Goal: Transaction & Acquisition: Purchase product/service

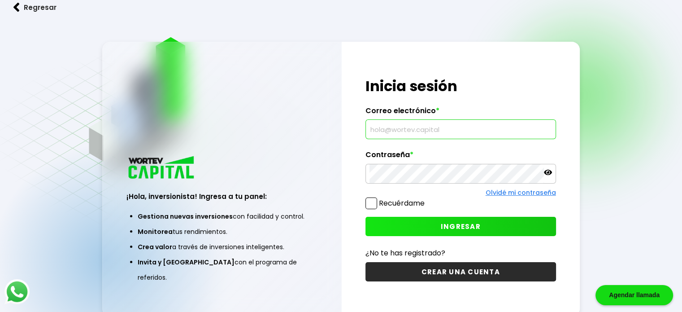
click at [459, 125] on input "text" at bounding box center [461, 129] width 183 height 19
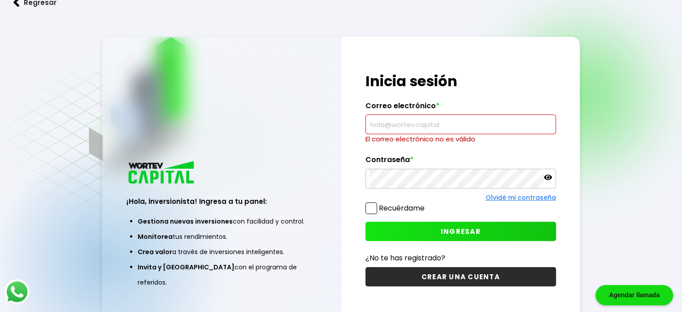
paste input "[PERSON_NAME][EMAIL_ADDRESS][DOMAIN_NAME]"
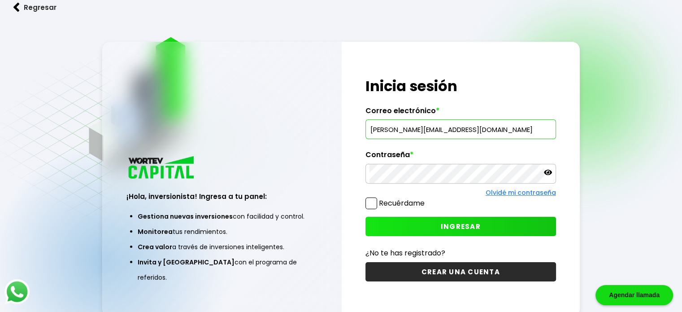
type input "[PERSON_NAME][EMAIL_ADDRESS][DOMAIN_NAME]"
click at [395, 220] on button "INGRESAR" at bounding box center [461, 226] width 191 height 19
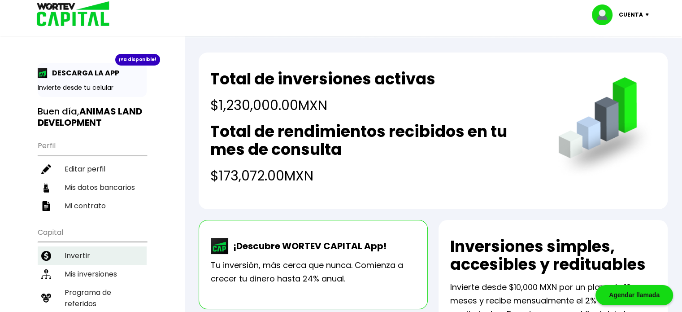
click at [81, 249] on li "Invertir" at bounding box center [92, 255] width 109 height 18
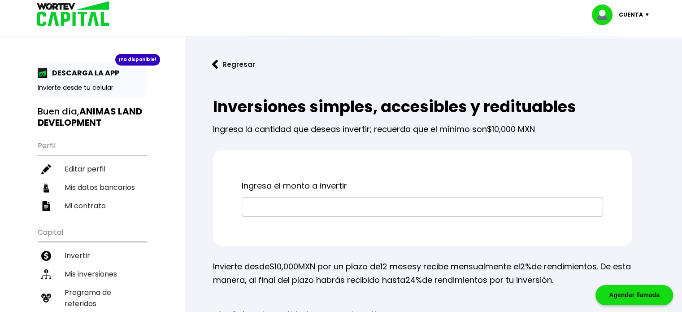
click at [259, 207] on input "text" at bounding box center [422, 206] width 353 height 19
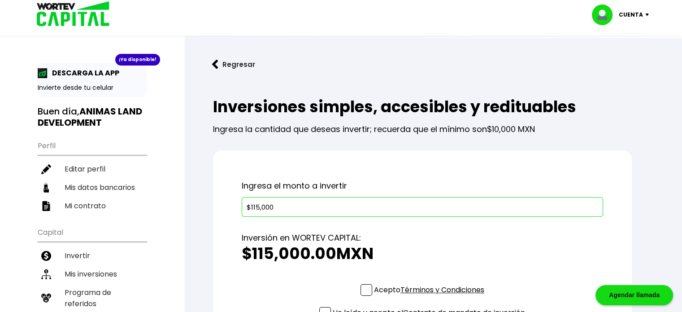
type input "$115,000"
click at [366, 288] on span at bounding box center [367, 290] width 12 height 12
click at [431, 296] on input "Acepto Términos y Condiciones" at bounding box center [431, 296] width 0 height 0
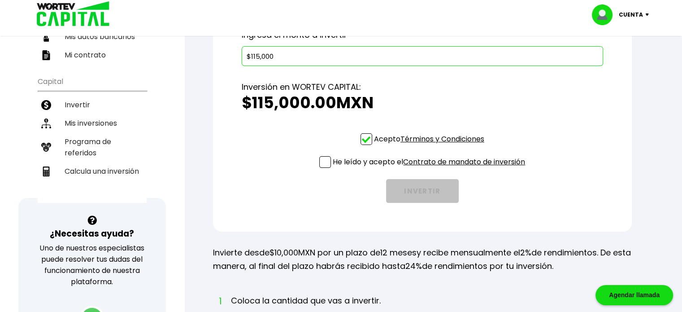
scroll to position [154, 0]
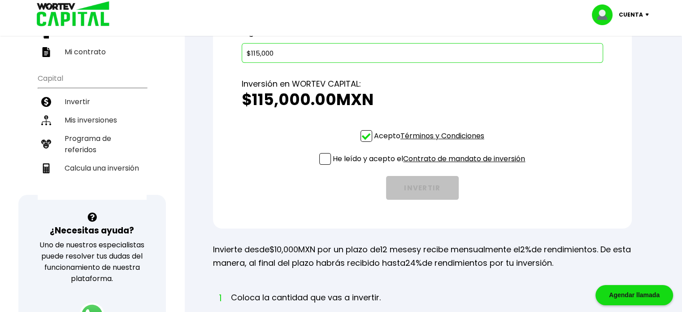
click at [321, 159] on span at bounding box center [325, 159] width 12 height 12
click at [431, 166] on input "He leído y acepto el Contrato de mandato de inversión" at bounding box center [431, 166] width 0 height 0
click at [400, 186] on button "INVERTIR" at bounding box center [422, 188] width 73 height 24
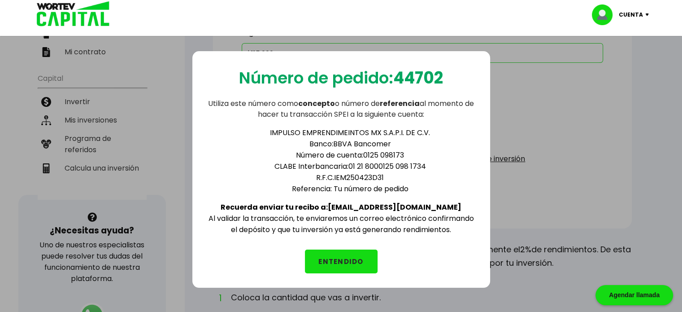
click at [331, 259] on button "ENTENDIDO" at bounding box center [341, 261] width 73 height 24
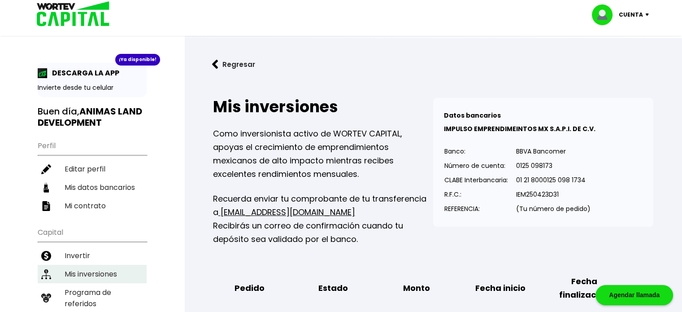
click at [104, 270] on li "Mis inversiones" at bounding box center [92, 274] width 109 height 18
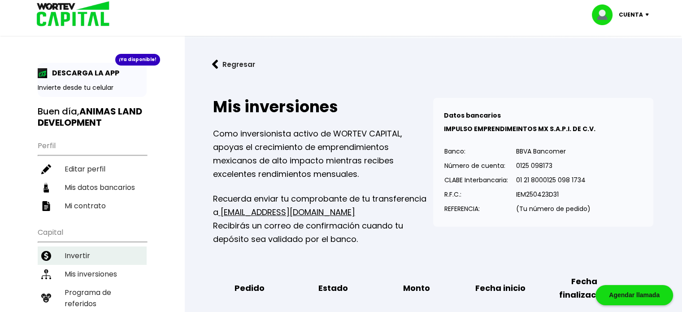
click at [67, 249] on li "Invertir" at bounding box center [92, 255] width 109 height 18
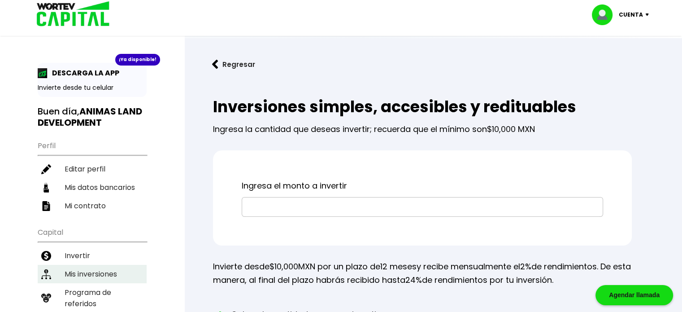
click at [78, 272] on li "Mis inversiones" at bounding box center [92, 274] width 109 height 18
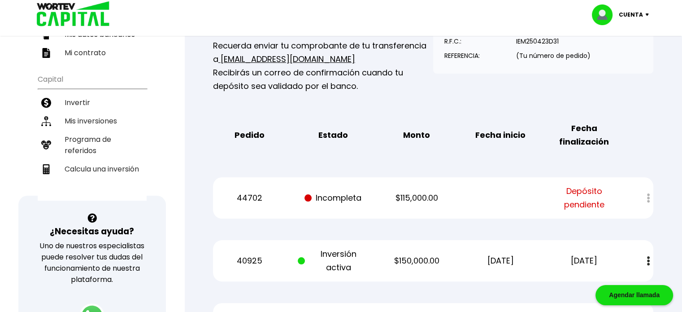
scroll to position [154, 0]
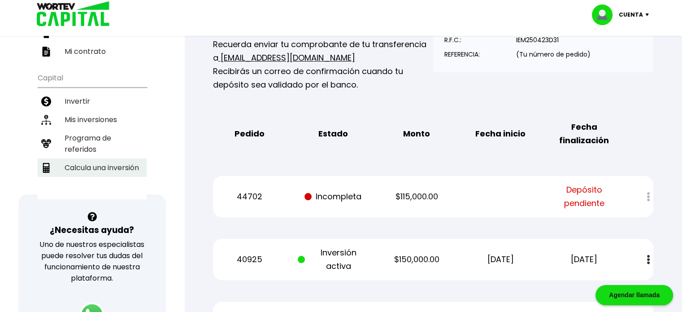
click at [71, 164] on li "Calcula una inversión" at bounding box center [92, 167] width 109 height 18
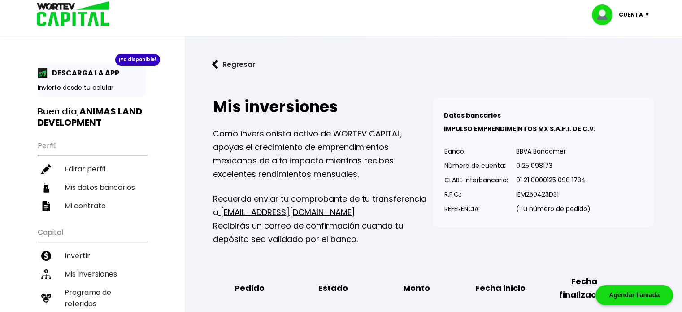
select select "2"
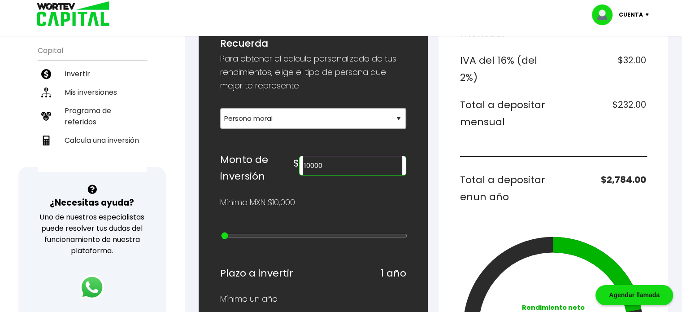
scroll to position [200, 0]
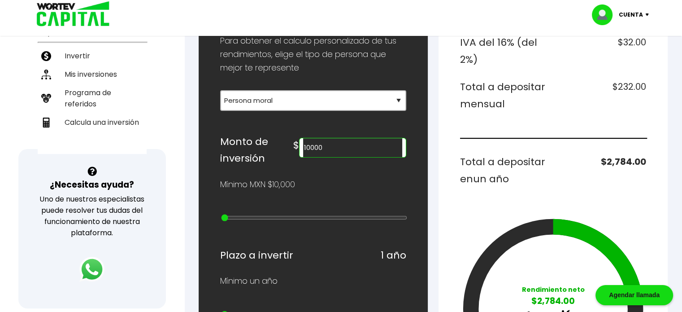
drag, startPoint x: 362, startPoint y: 143, endPoint x: 279, endPoint y: 153, distance: 83.6
click at [279, 153] on div "Monto de inversión $ 10000" at bounding box center [313, 150] width 186 height 34
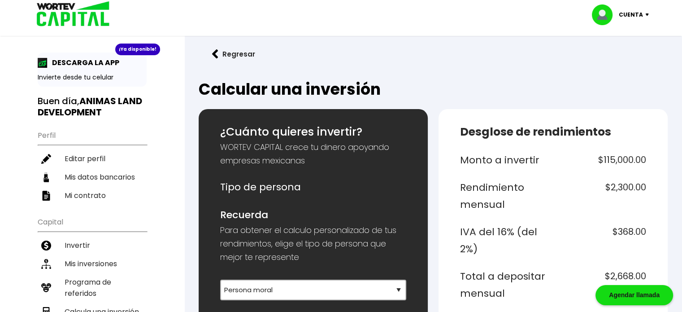
scroll to position [9, 0]
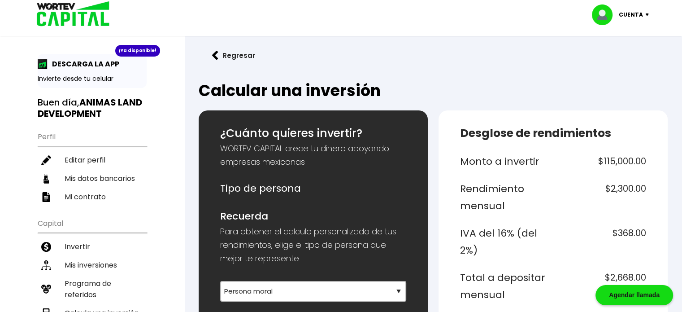
type input "115000"
click at [632, 13] on p "Cuenta" at bounding box center [631, 14] width 24 height 13
click at [605, 55] on li "Cerrar sesión" at bounding box center [622, 60] width 72 height 18
